Goal: Find specific page/section: Find specific page/section

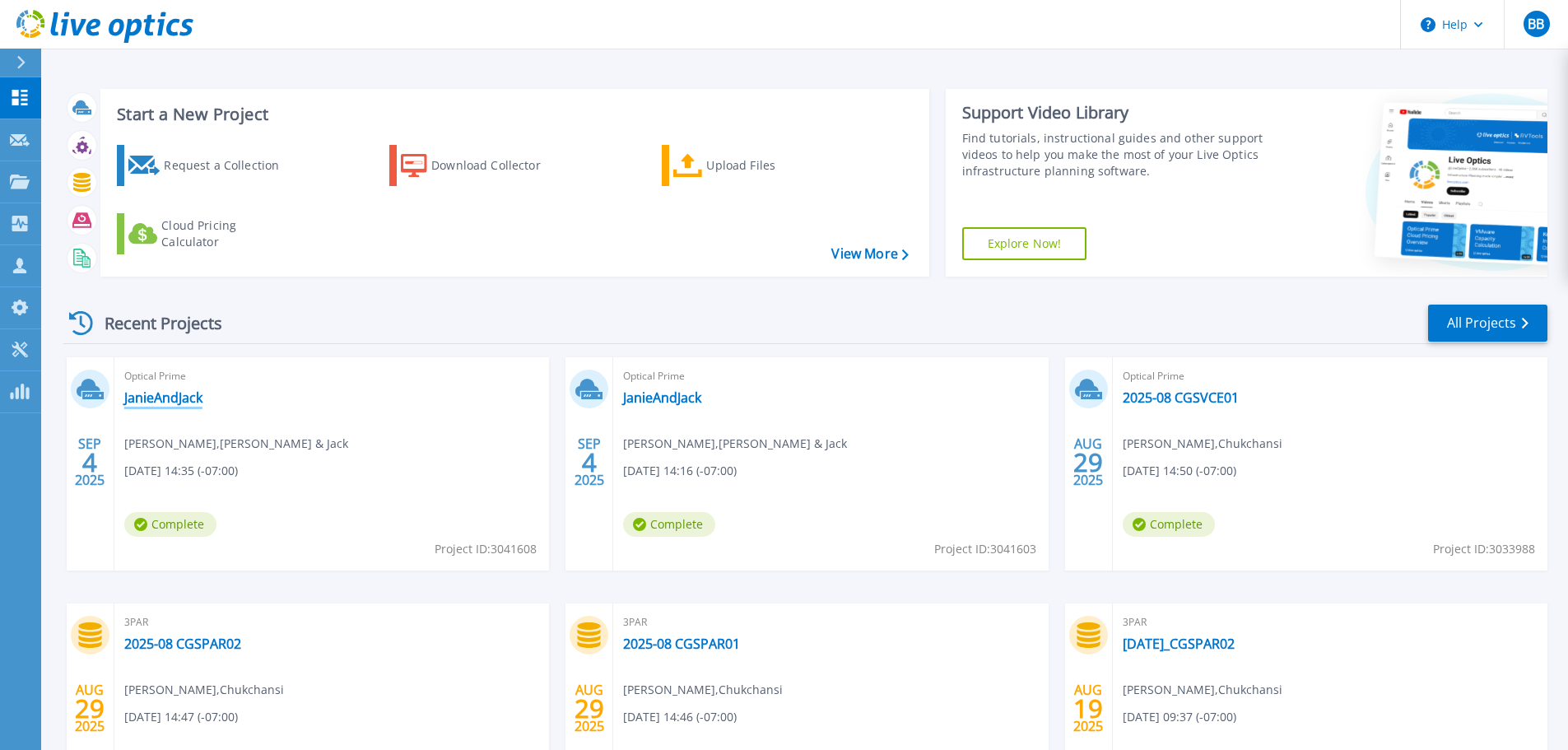
click at [183, 398] on link "JanieAndJack" at bounding box center [163, 398] width 78 height 17
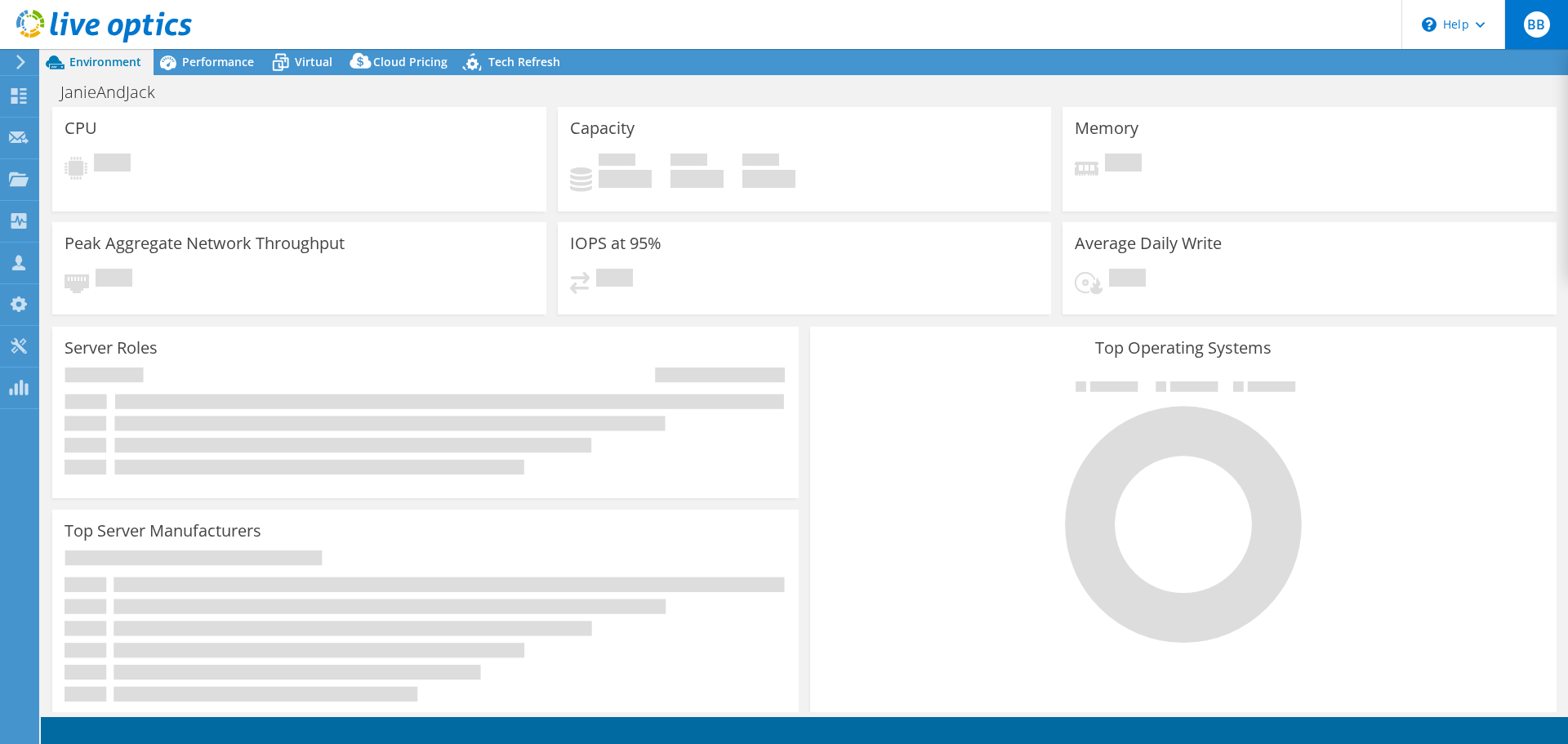
select select "USD"
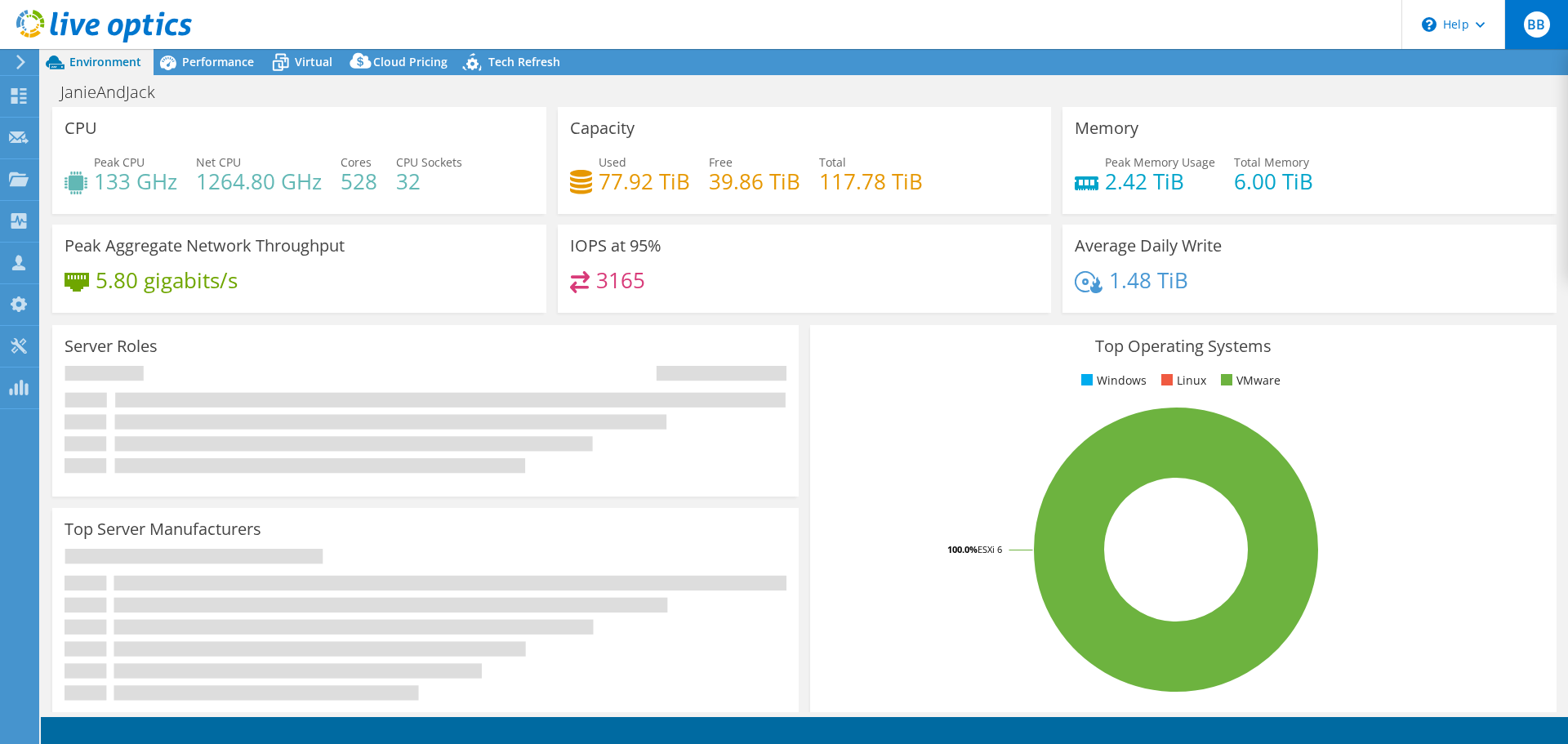
click at [1540, 35] on span "BB" at bounding box center [1537, 24] width 26 height 26
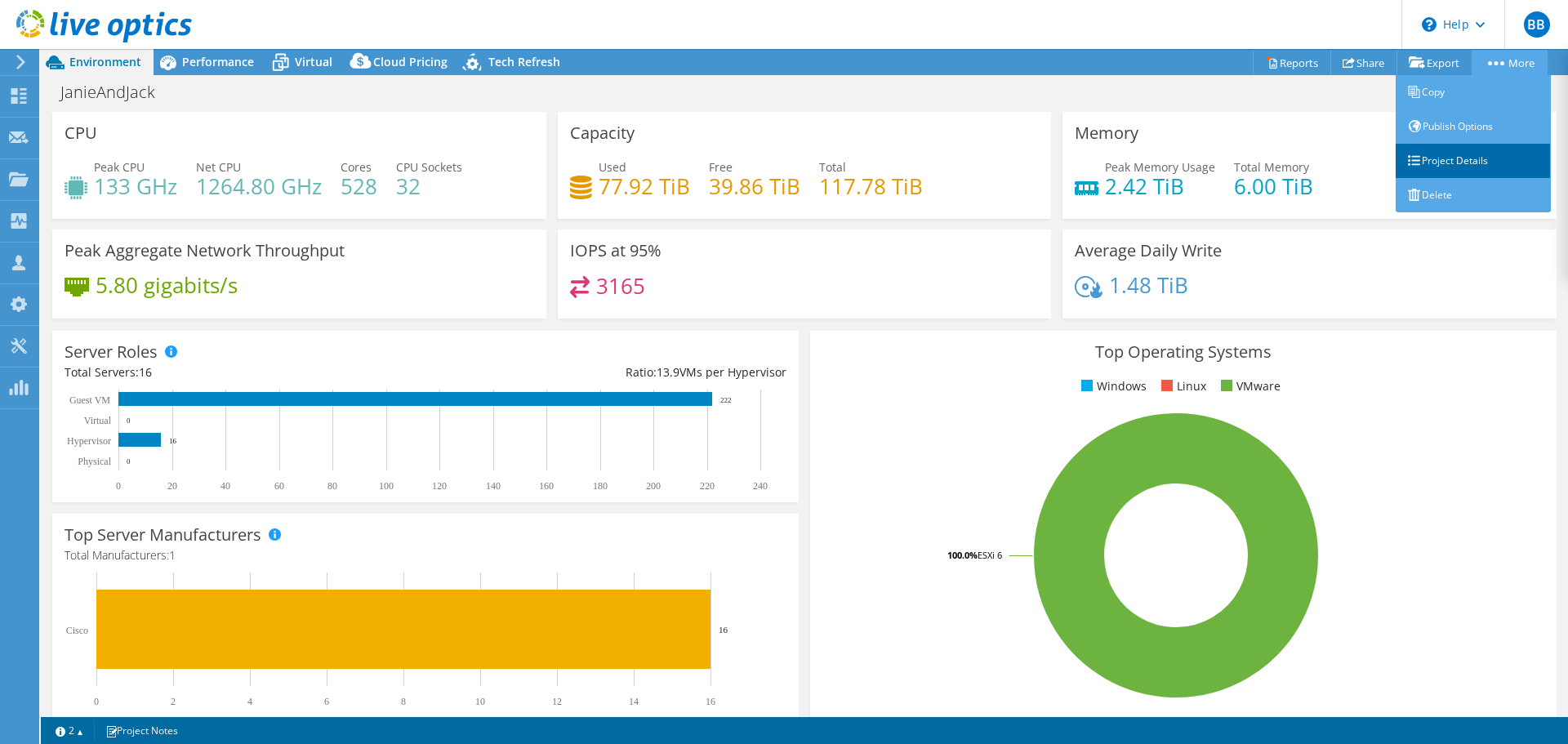
click at [1471, 155] on link "Project Details" at bounding box center [1474, 161] width 155 height 35
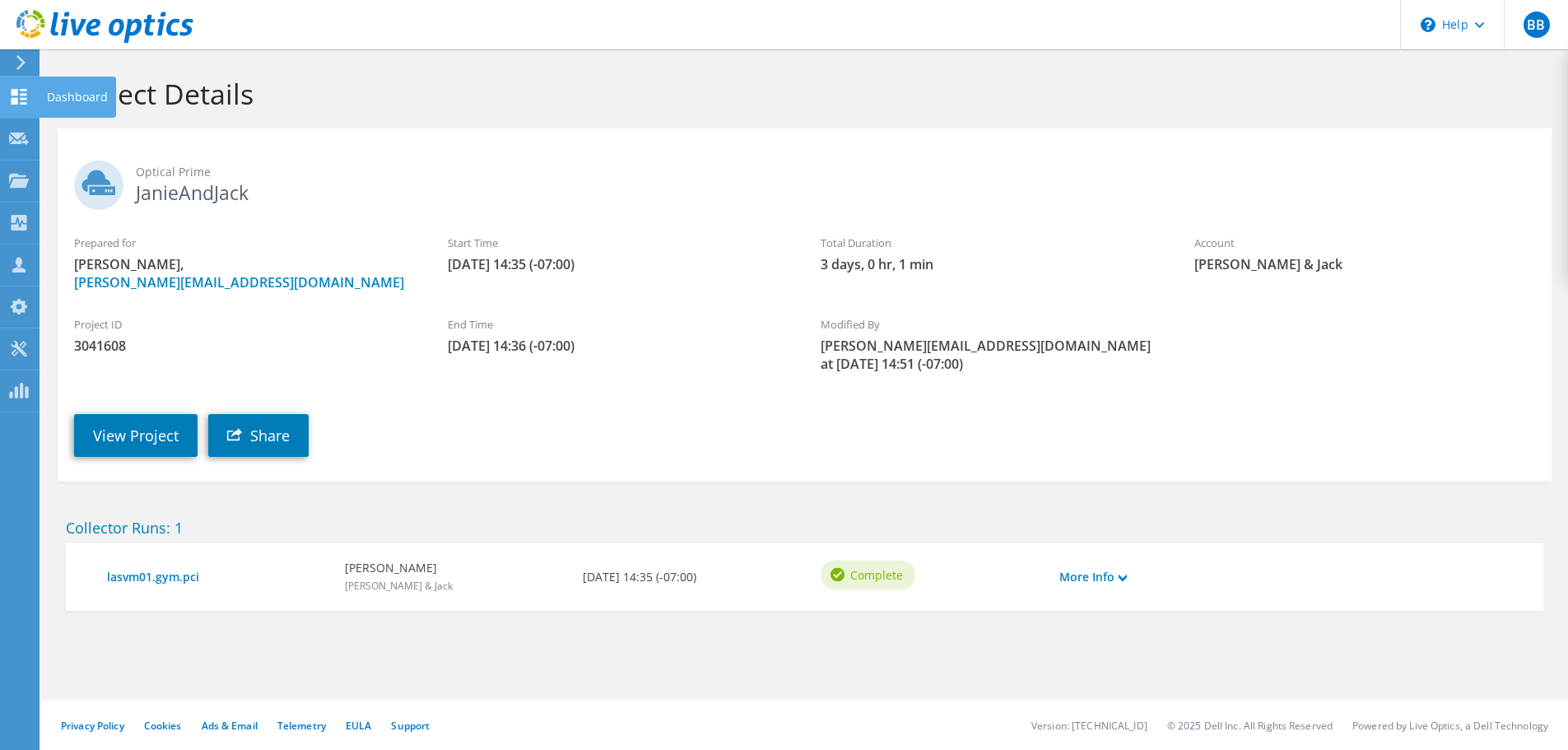
click at [70, 89] on div "Dashboard" at bounding box center [77, 97] width 77 height 41
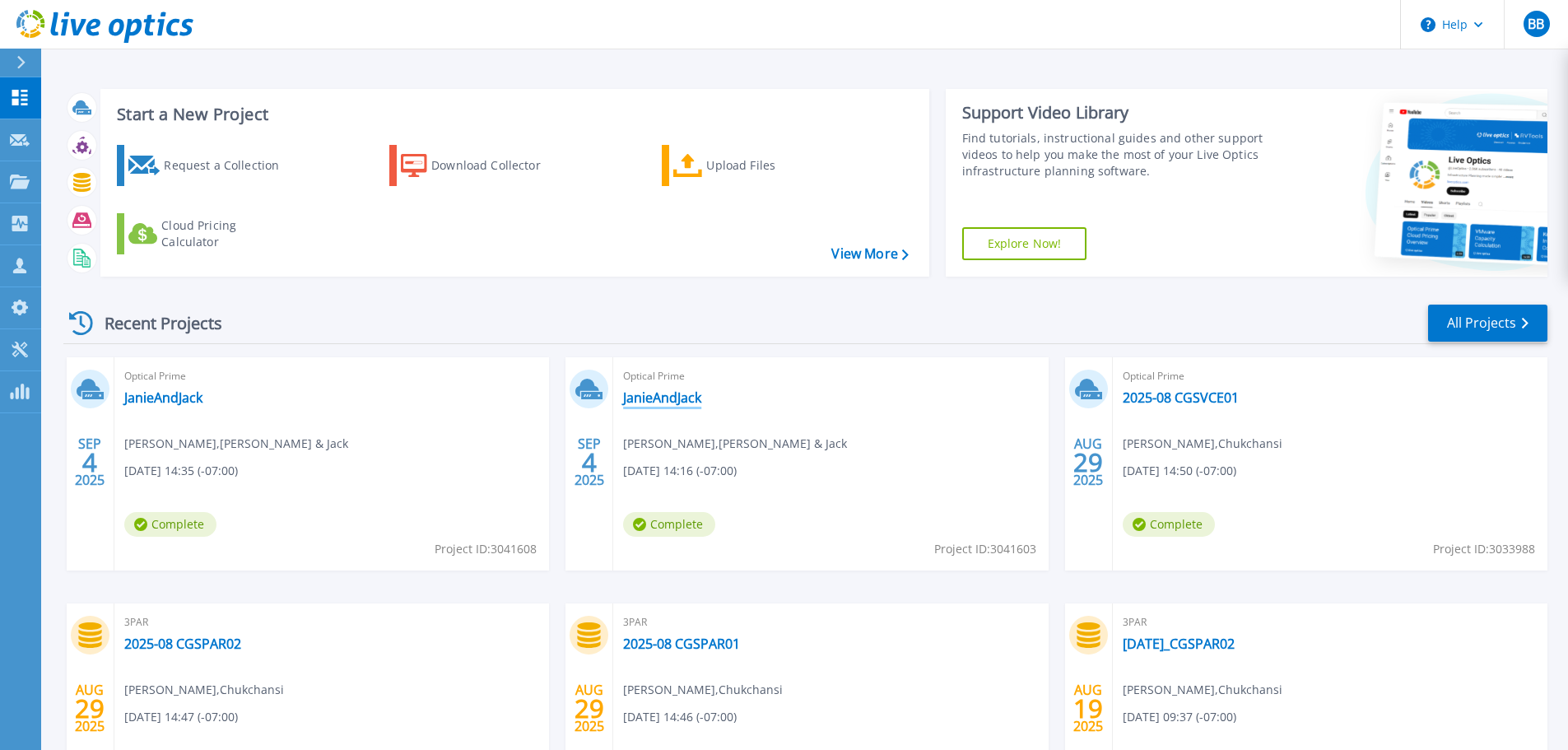
click at [664, 398] on link "JanieAndJack" at bounding box center [663, 398] width 78 height 17
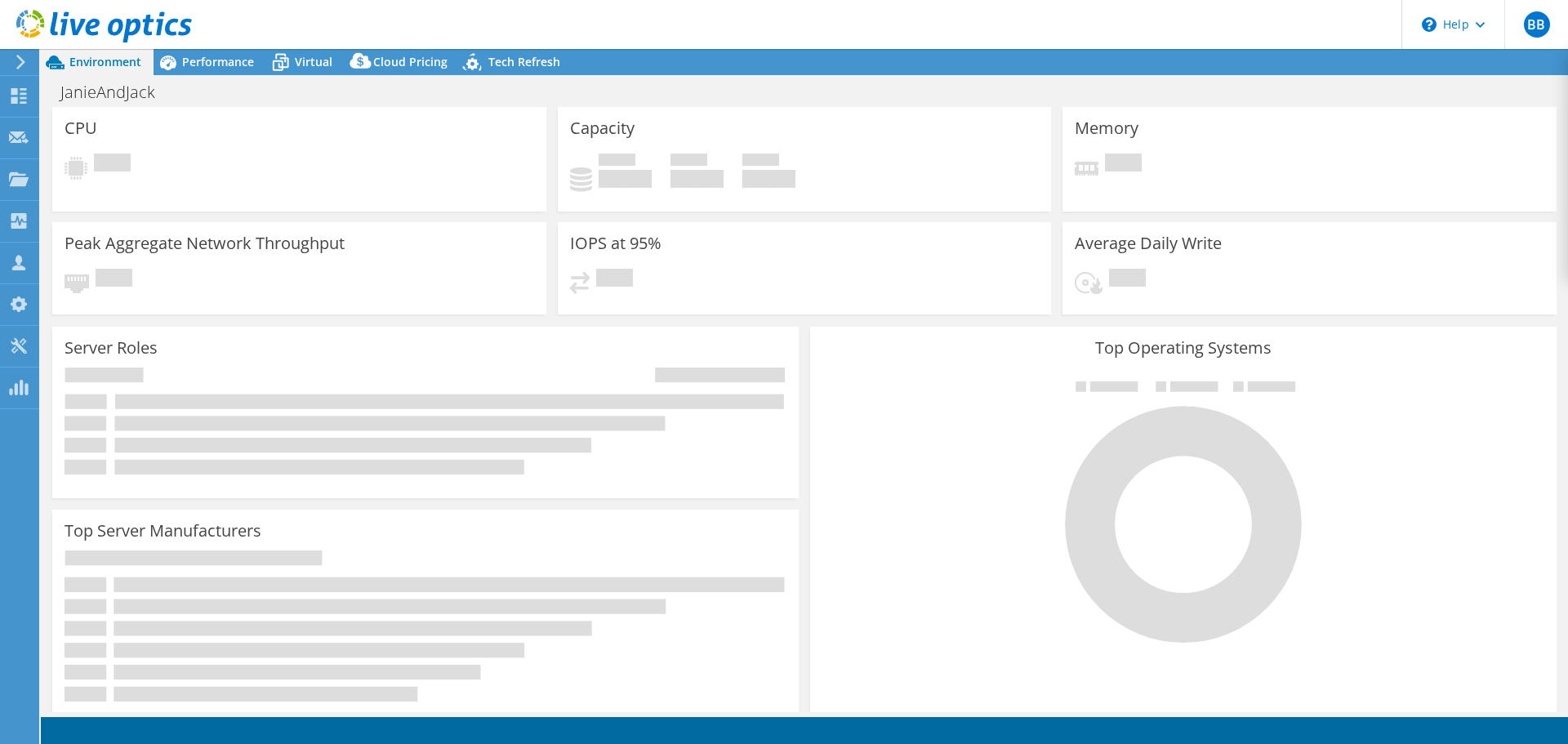
select select "USD"
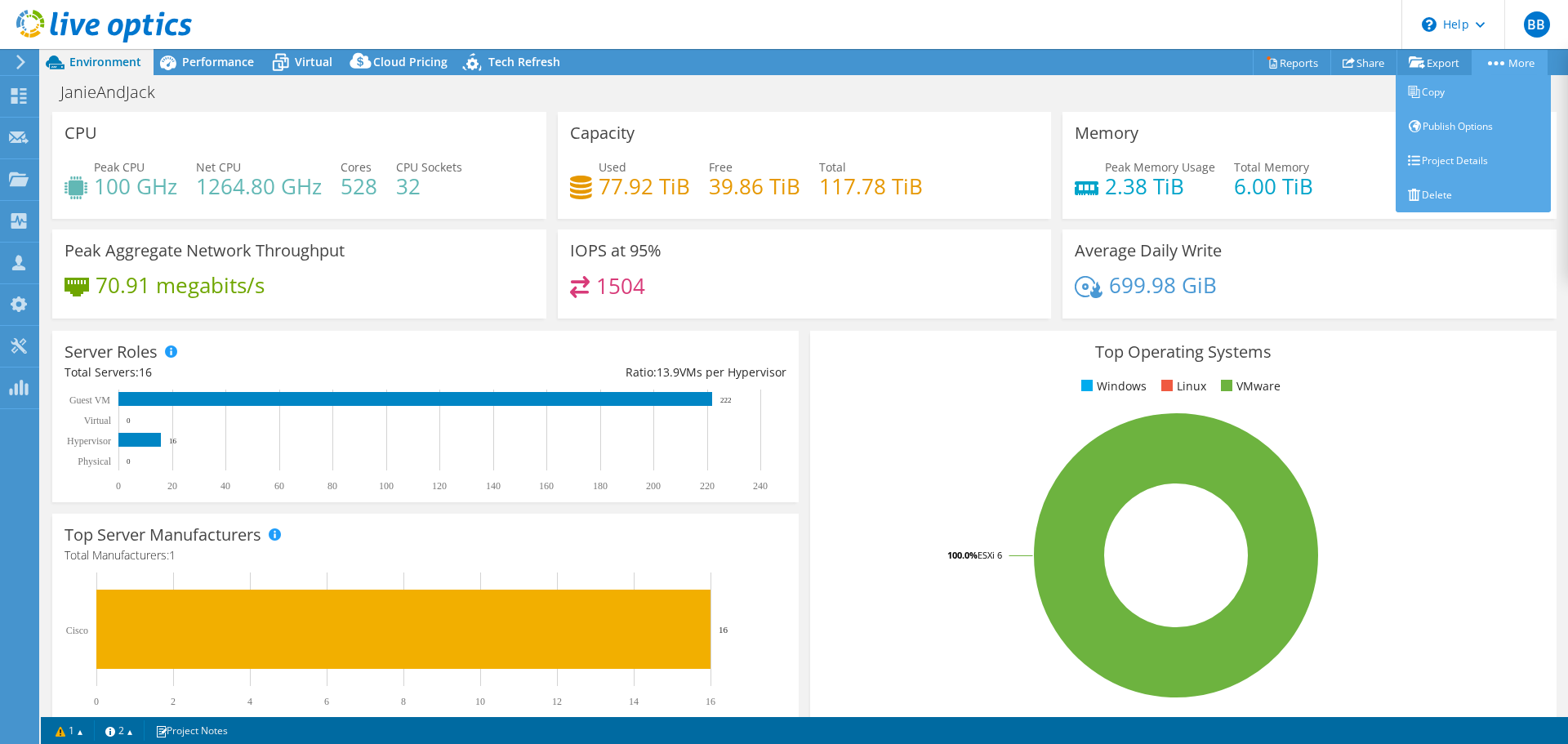
click at [1522, 66] on link "More" at bounding box center [1510, 62] width 76 height 25
click at [1485, 173] on link "Project Details" at bounding box center [1474, 161] width 155 height 35
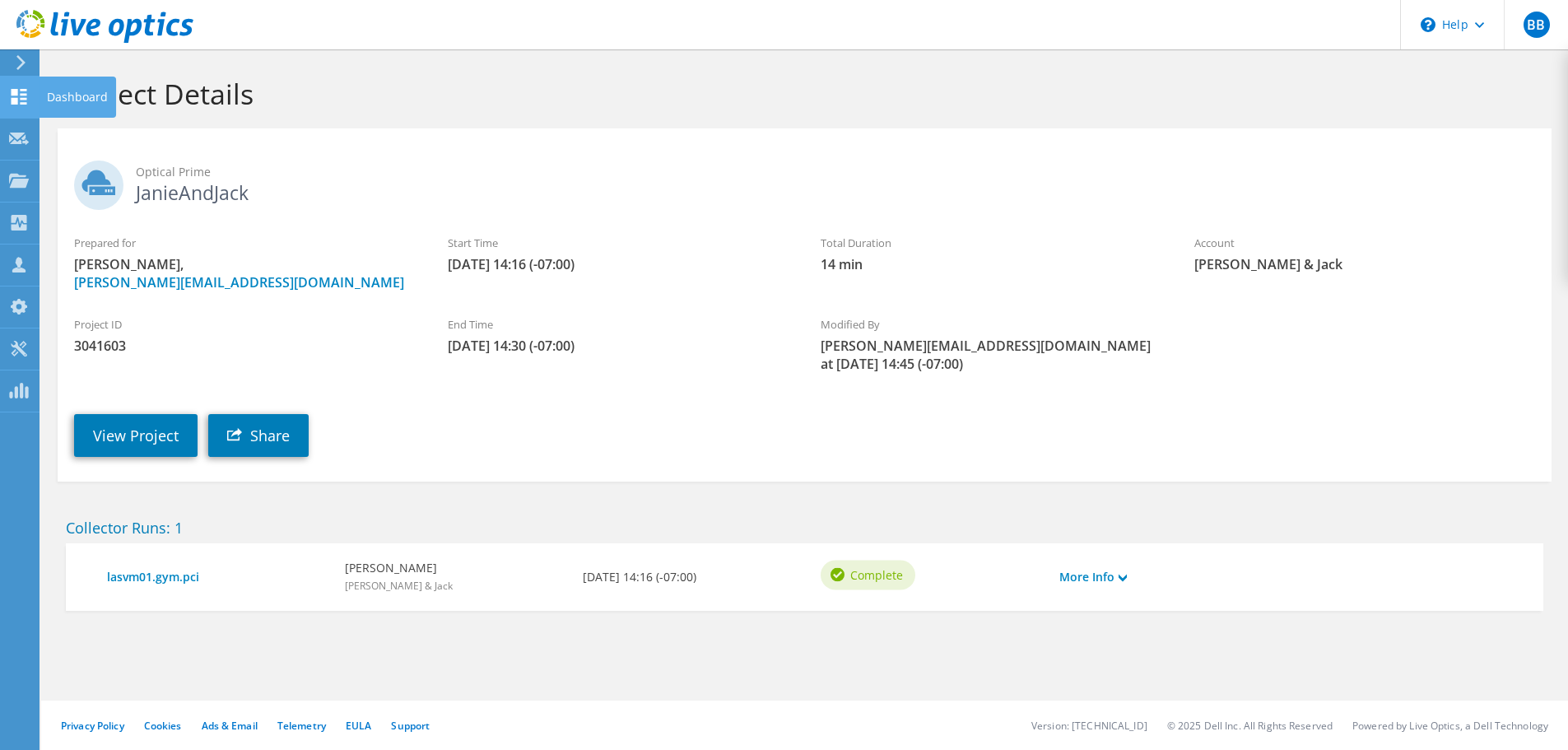
click at [22, 97] on icon at bounding box center [18, 97] width 20 height 16
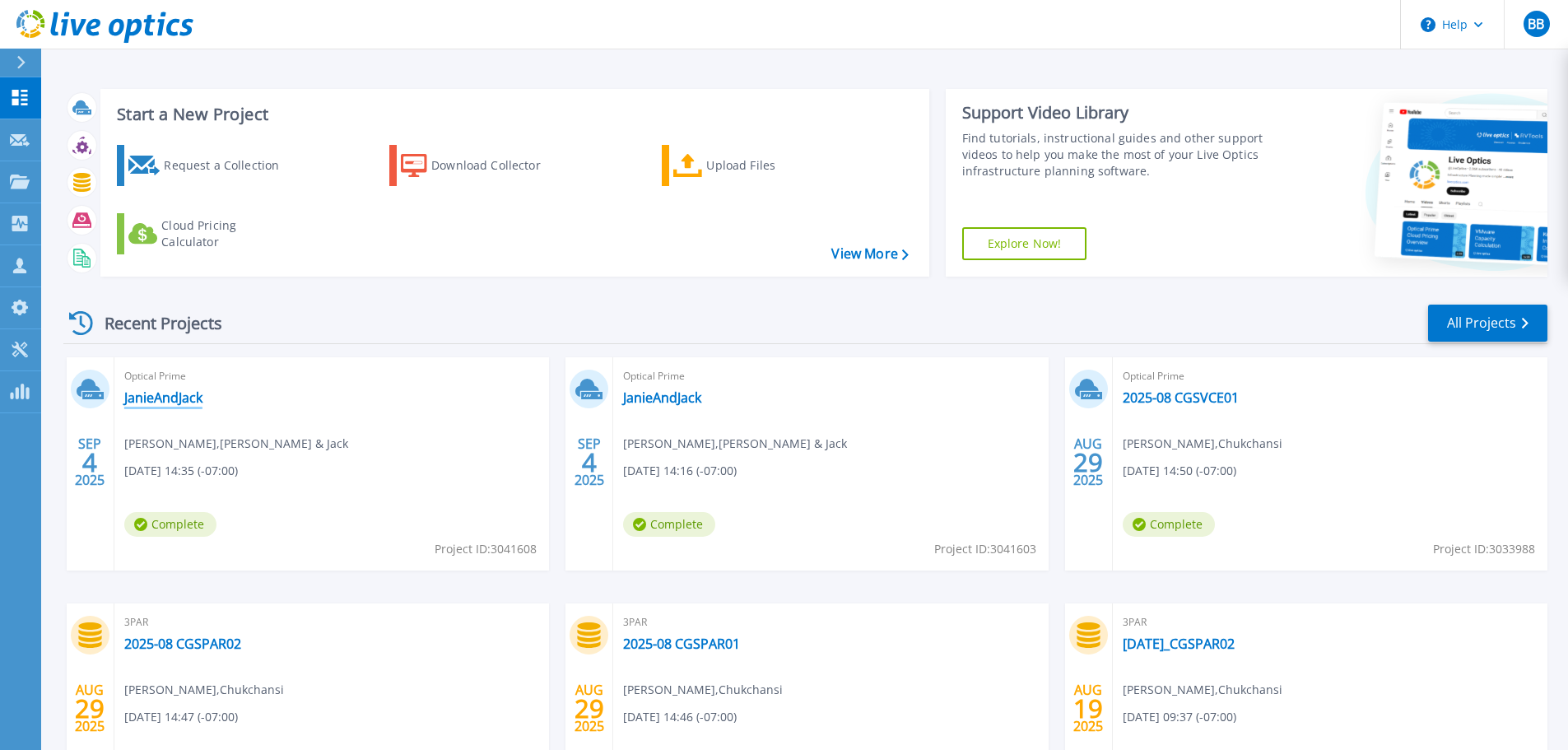
click at [177, 399] on link "JanieAndJack" at bounding box center [163, 398] width 78 height 17
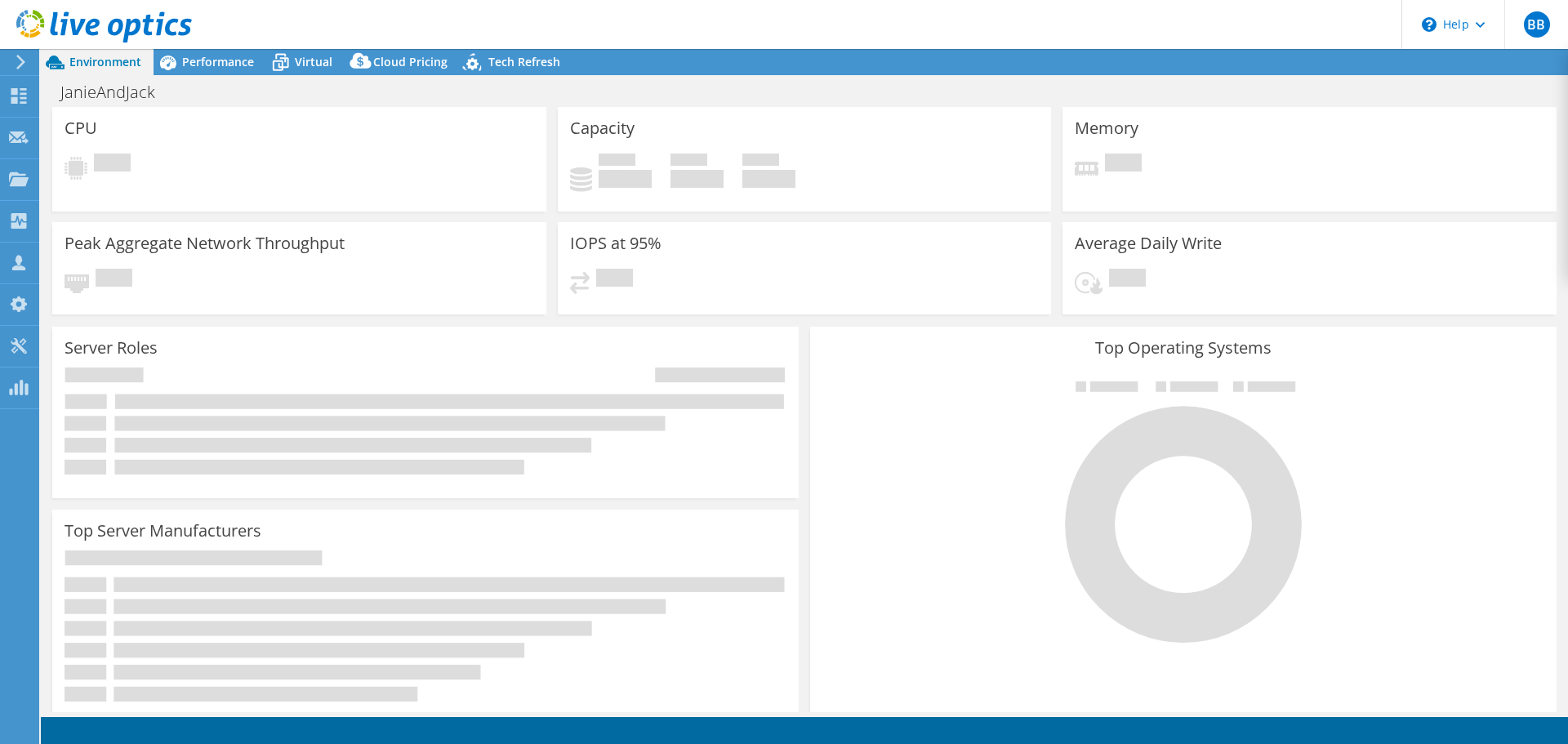
select select "USD"
